Goal: Task Accomplishment & Management: Manage account settings

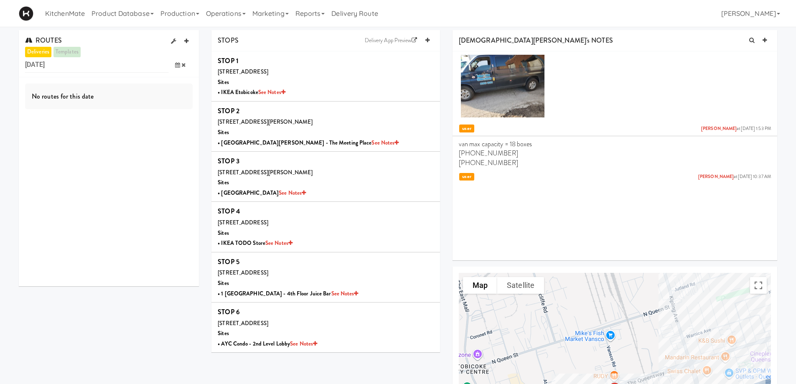
click at [176, 66] on icon at bounding box center [177, 64] width 5 height 5
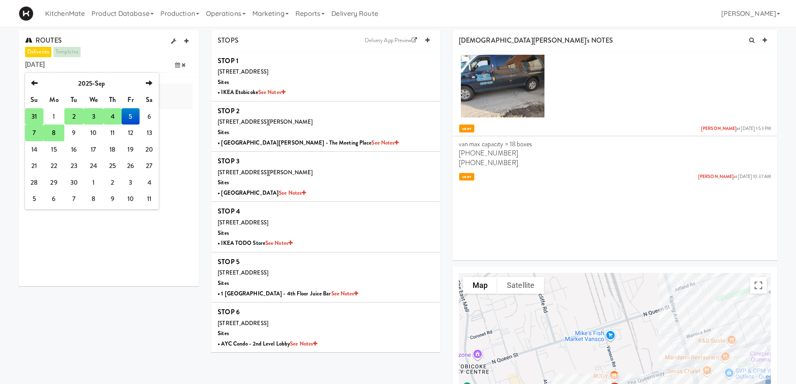
click at [36, 135] on td "7" at bounding box center [34, 133] width 18 height 17
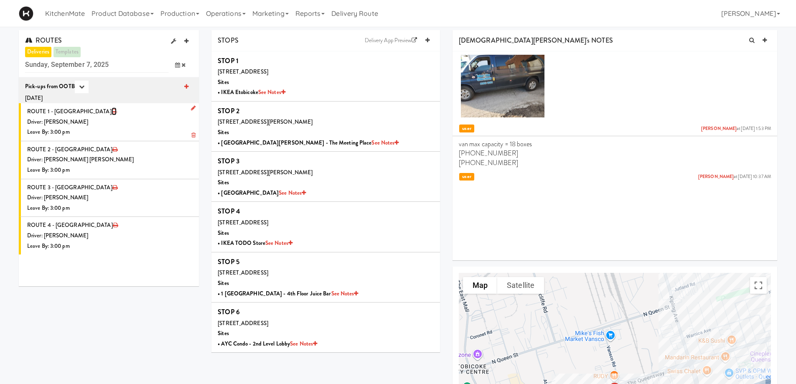
click at [112, 112] on icon at bounding box center [114, 111] width 5 height 5
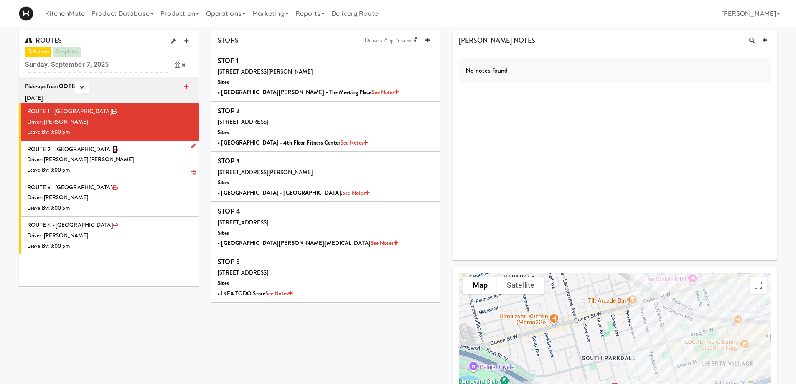
click at [112, 148] on icon at bounding box center [114, 149] width 5 height 5
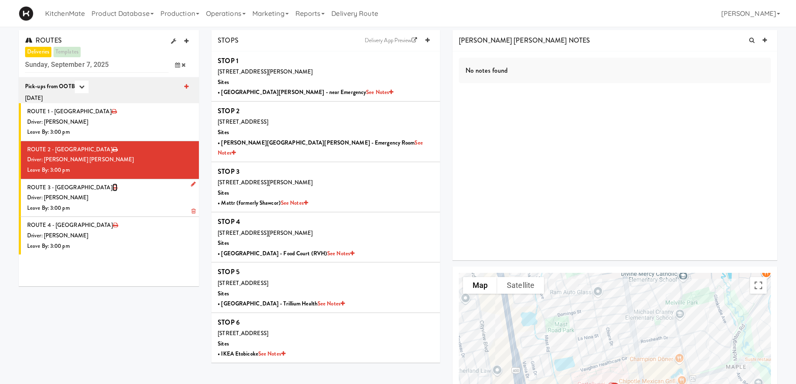
click at [112, 188] on icon at bounding box center [114, 187] width 5 height 5
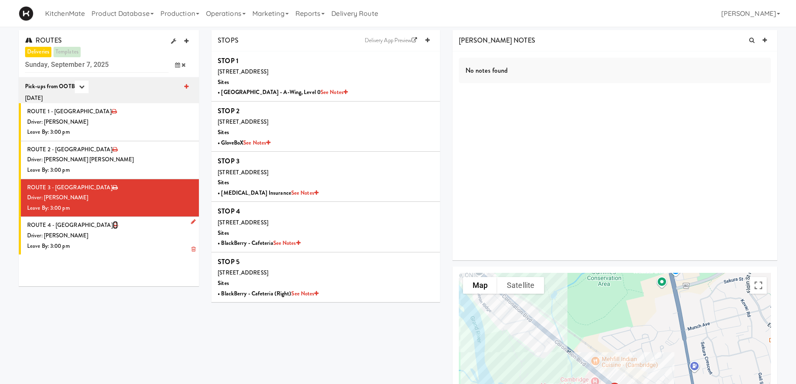
click at [113, 224] on icon at bounding box center [115, 224] width 5 height 5
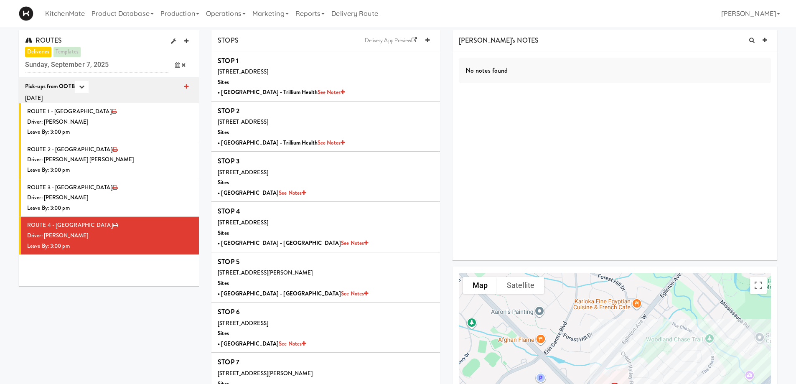
click at [177, 66] on icon at bounding box center [177, 64] width 5 height 5
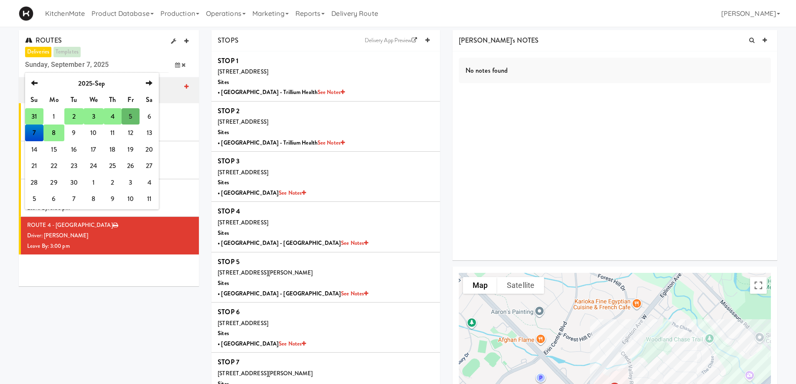
click at [51, 130] on td "8" at bounding box center [53, 133] width 21 height 17
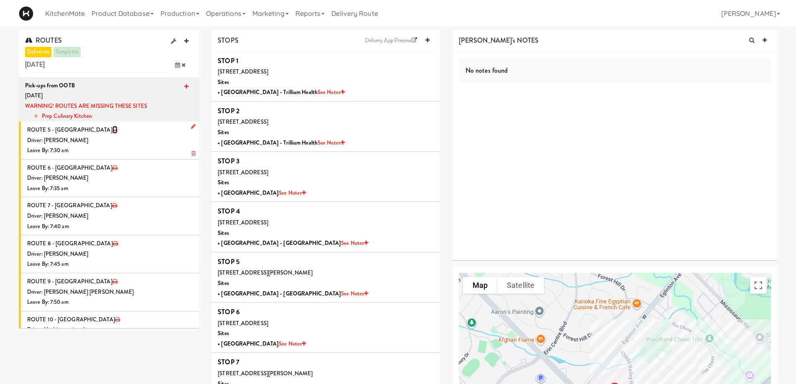
click at [112, 129] on icon at bounding box center [114, 129] width 5 height 5
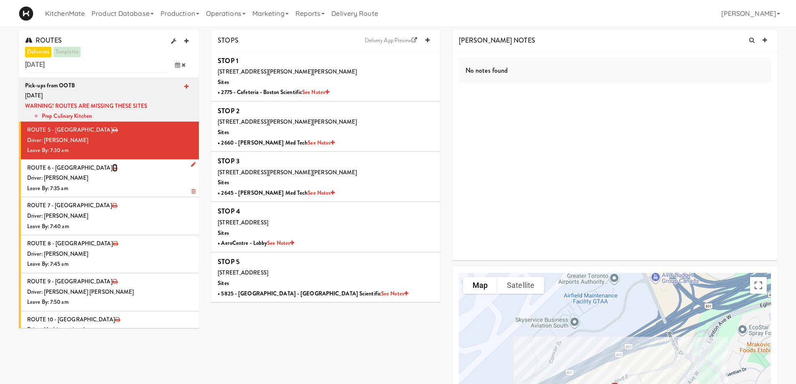
click at [112, 167] on icon at bounding box center [114, 167] width 5 height 5
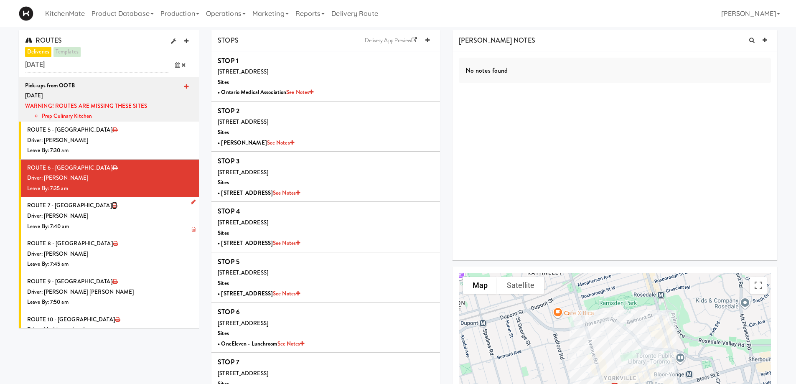
click at [112, 206] on icon at bounding box center [114, 205] width 5 height 5
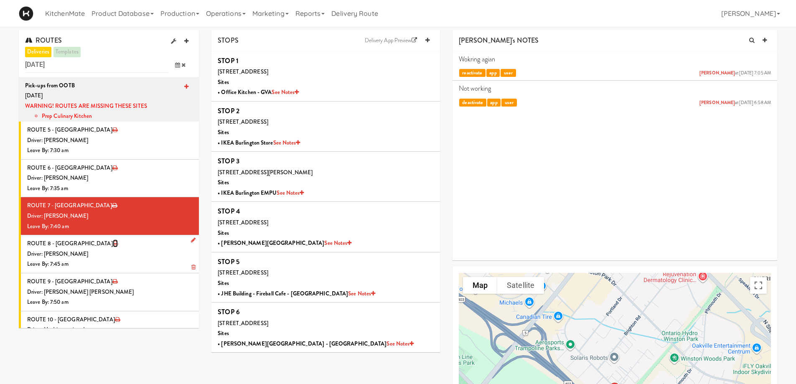
click at [113, 245] on icon at bounding box center [115, 243] width 5 height 5
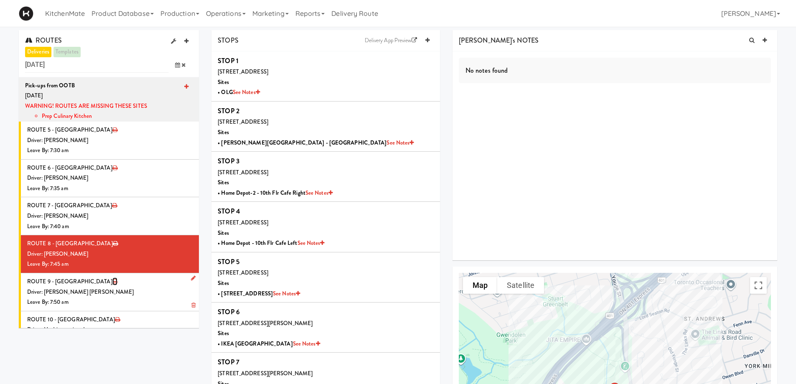
click at [112, 282] on icon at bounding box center [114, 281] width 5 height 5
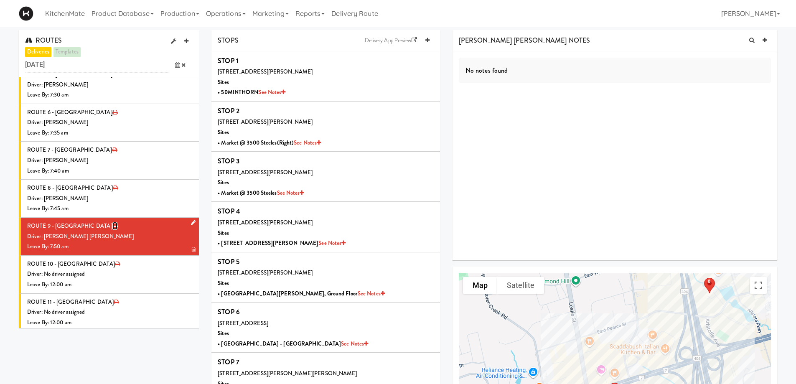
scroll to position [59, 0]
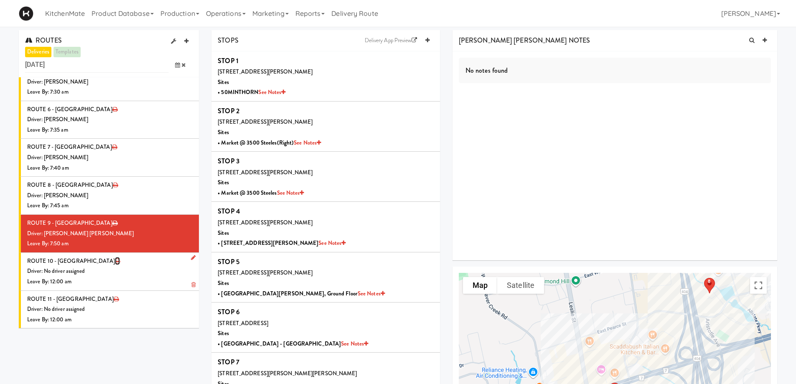
click at [115, 262] on icon at bounding box center [117, 260] width 5 height 5
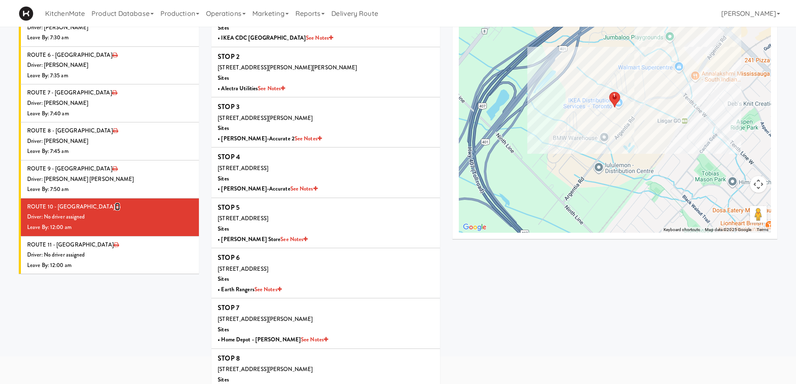
scroll to position [75, 0]
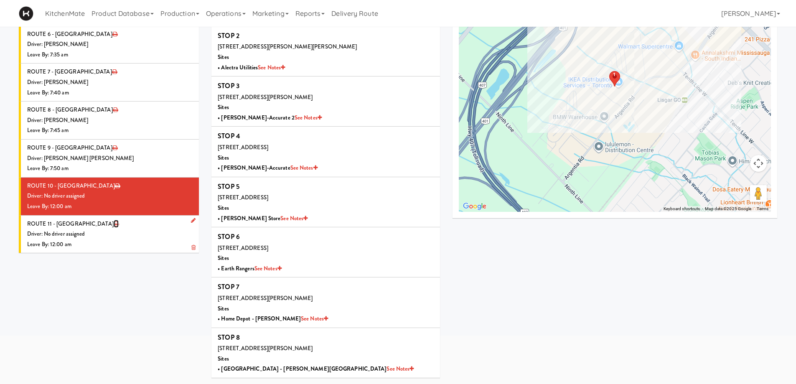
click at [114, 224] on icon at bounding box center [116, 223] width 5 height 5
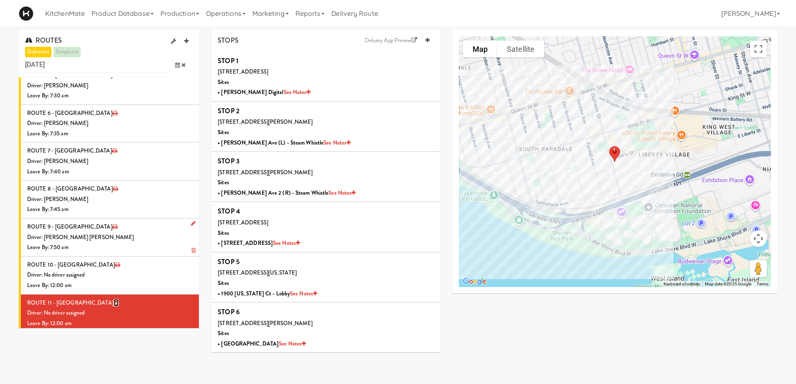
scroll to position [59, 0]
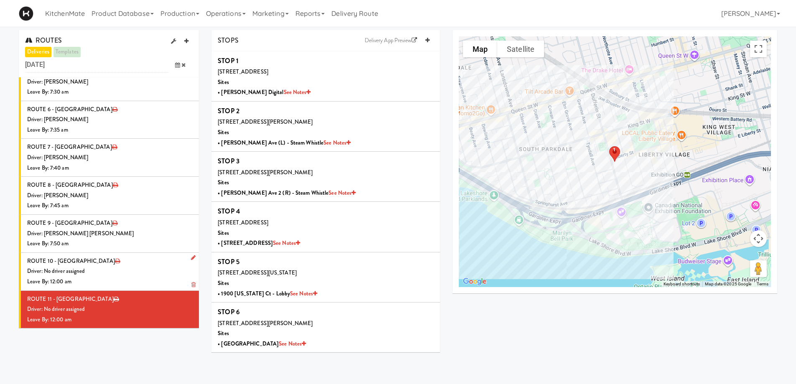
click at [191, 257] on icon at bounding box center [193, 257] width 5 height 5
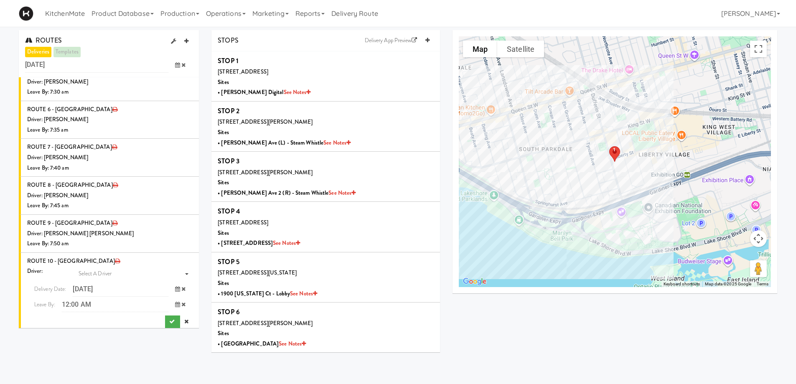
click at [103, 353] on div "ROUTES deliveries templates [DATE] previous 2025-Sep next Su Mo Tu We Th Fr Sa …" at bounding box center [398, 194] width 771 height 329
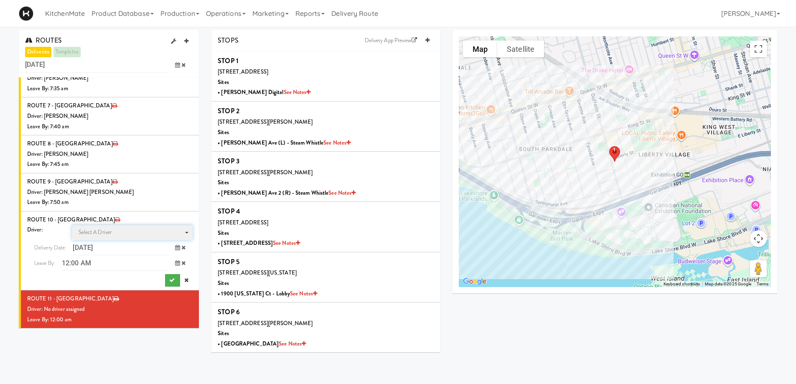
click at [102, 234] on span "Select a driver" at bounding box center [95, 232] width 33 height 8
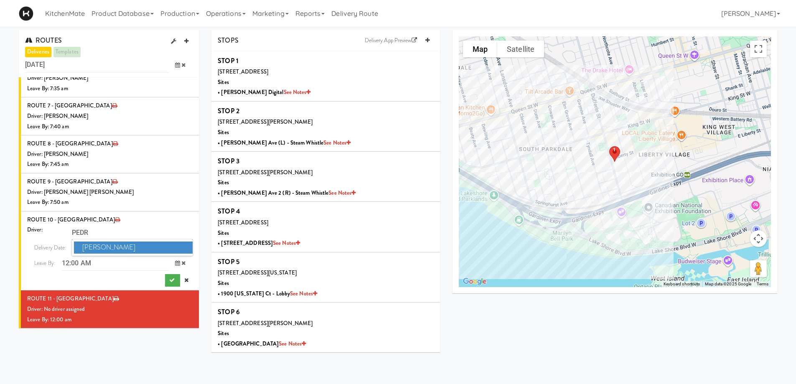
type input "PEDR"
click at [133, 248] on span "[PERSON_NAME]" at bounding box center [133, 248] width 119 height 12
click at [175, 264] on icon at bounding box center [177, 262] width 5 height 5
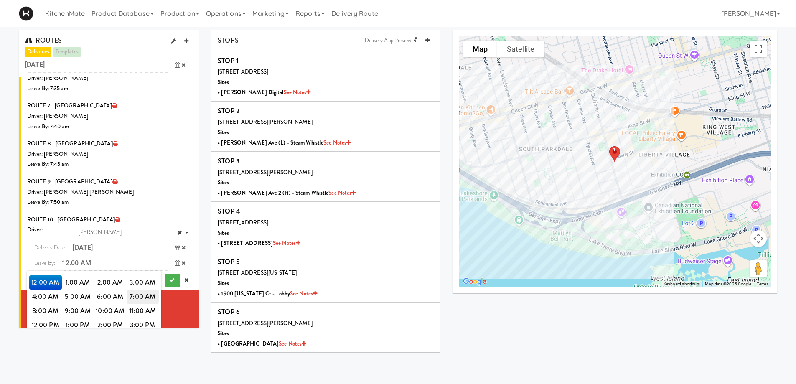
click at [147, 296] on span "7:00 AM" at bounding box center [143, 297] width 33 height 14
click at [132, 310] on span "7:55 AM" at bounding box center [143, 311] width 33 height 14
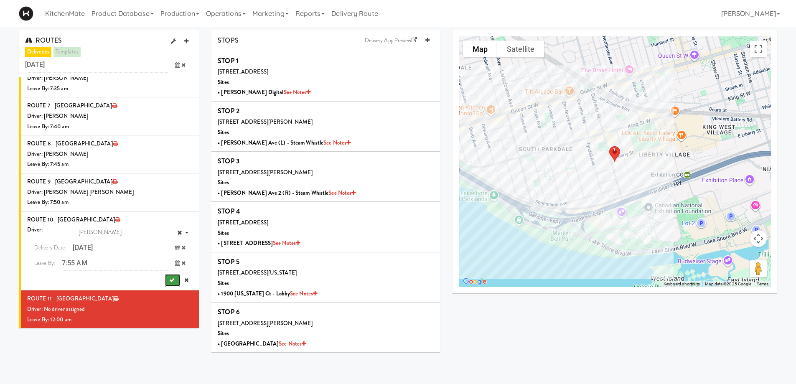
click at [169, 281] on icon "submit" at bounding box center [171, 280] width 5 height 5
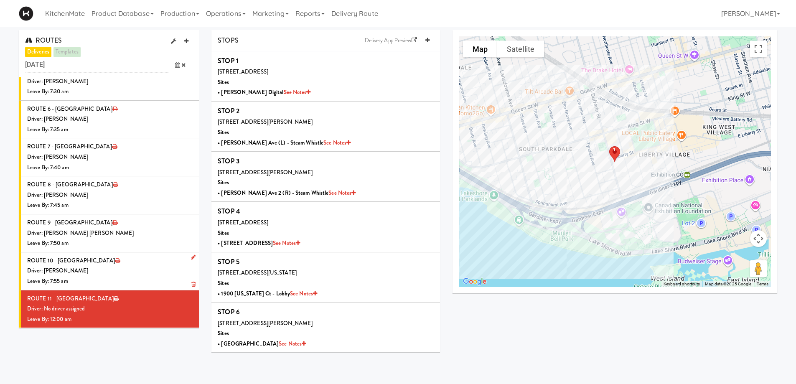
scroll to position [59, 0]
click at [191, 297] on icon at bounding box center [193, 295] width 5 height 5
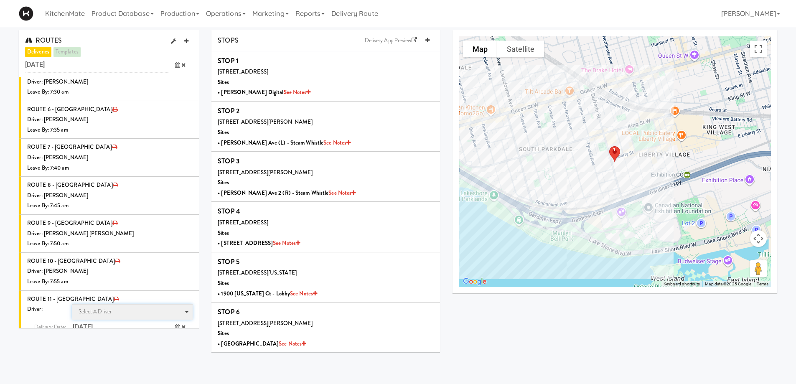
click at [114, 307] on span "Select a driver Select a driver" at bounding box center [132, 311] width 121 height 15
type input "[PERSON_NAME]"
click at [109, 328] on span "[PERSON_NAME]" at bounding box center [133, 327] width 119 height 12
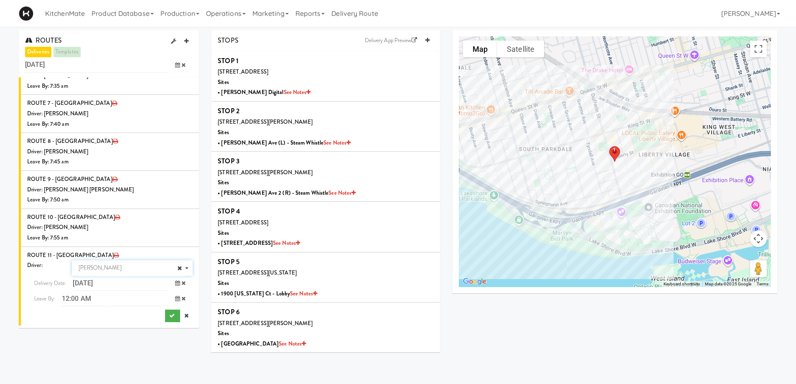
scroll to position [103, 0]
click at [169, 313] on icon "submit" at bounding box center [171, 315] width 5 height 5
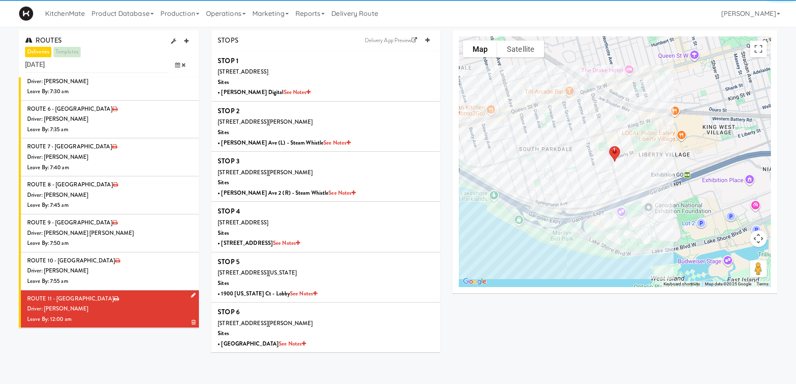
scroll to position [59, 0]
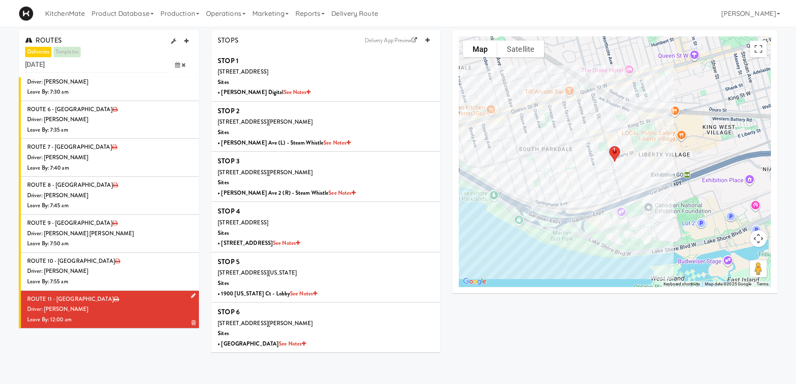
click at [191, 296] on icon at bounding box center [193, 295] width 5 height 5
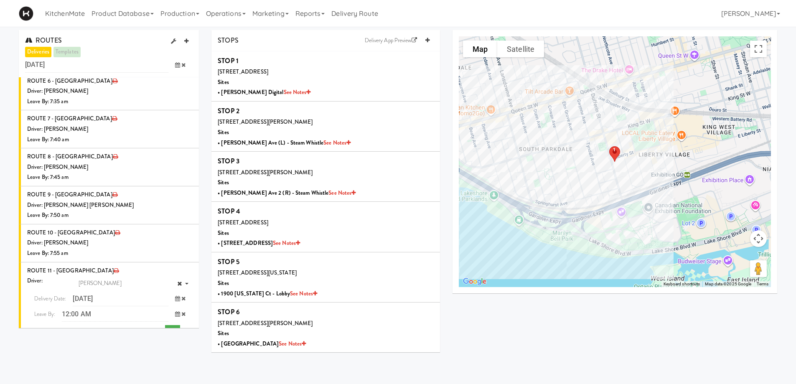
scroll to position [103, 0]
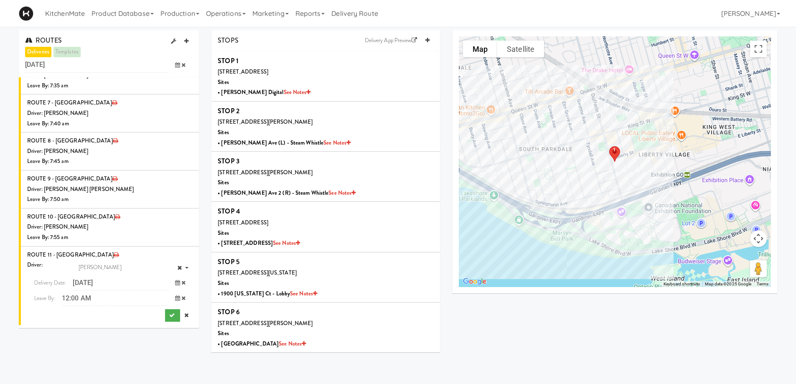
click at [174, 300] on span at bounding box center [180, 297] width 24 height 15
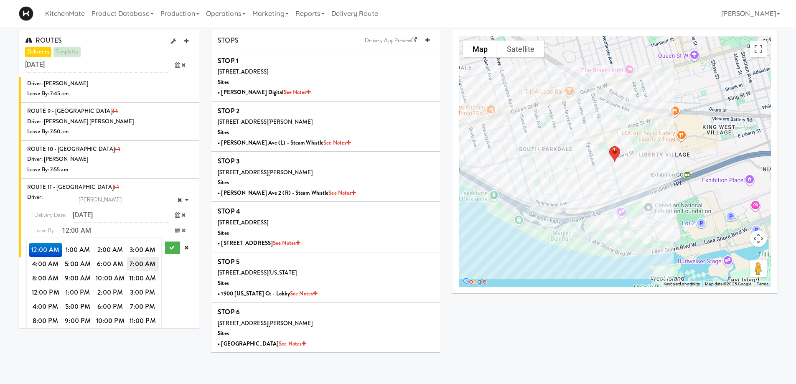
scroll to position [175, 0]
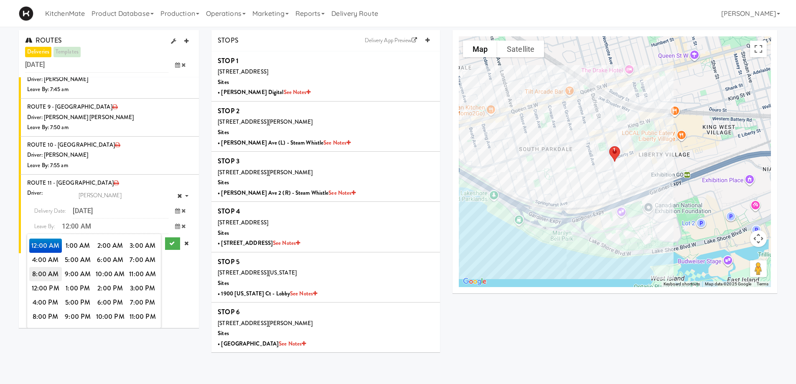
click at [43, 272] on span "8:00 AM" at bounding box center [45, 274] width 33 height 14
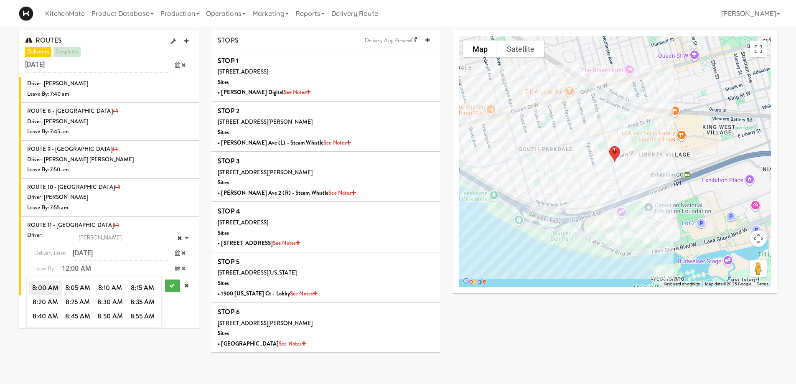
click at [46, 288] on span "8:00 AM" at bounding box center [45, 288] width 33 height 14
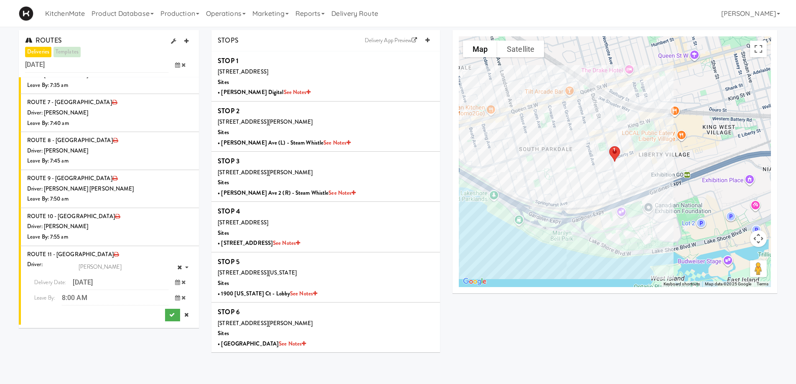
scroll to position [103, 0]
click at [169, 315] on icon "submit" at bounding box center [171, 314] width 5 height 5
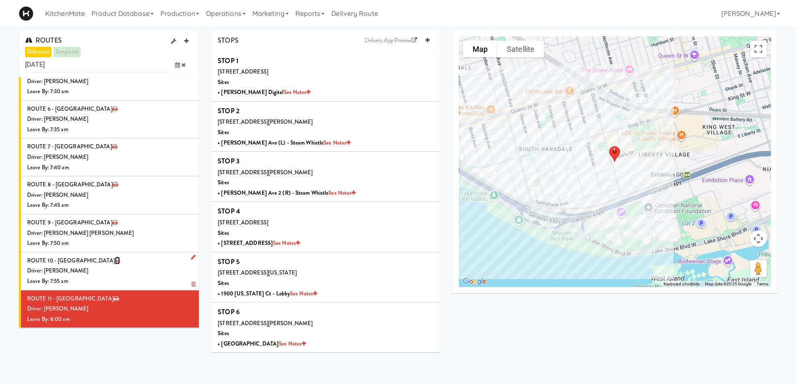
click at [115, 257] on link at bounding box center [117, 261] width 5 height 8
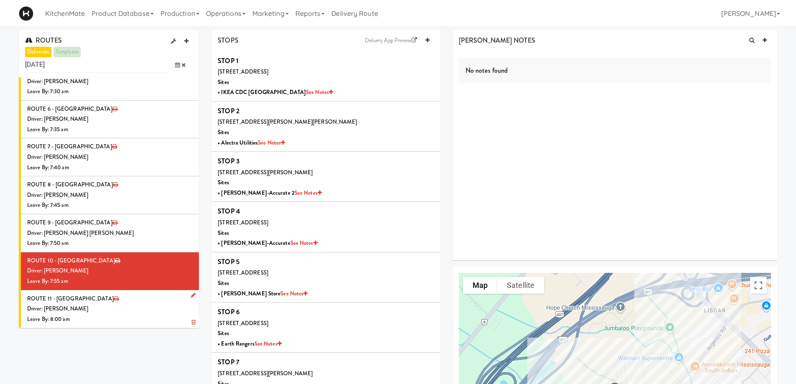
click at [130, 302] on li "ROUTE 11 - Idle Driver: [PERSON_NAME] Leave By: 8:00 am" at bounding box center [109, 309] width 180 height 38
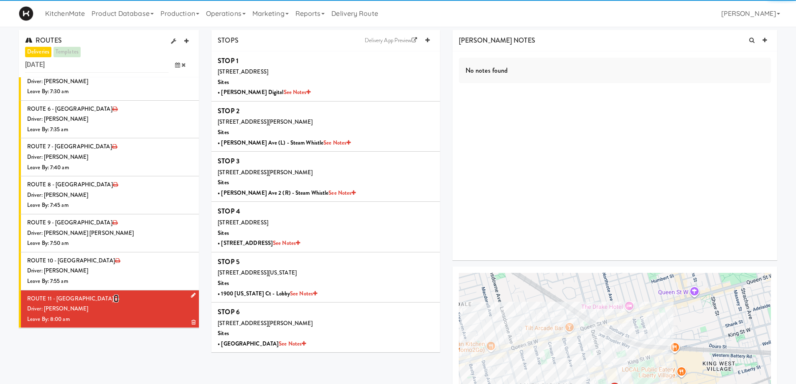
click at [114, 298] on icon at bounding box center [116, 298] width 5 height 5
